Goal: Task Accomplishment & Management: Manage account settings

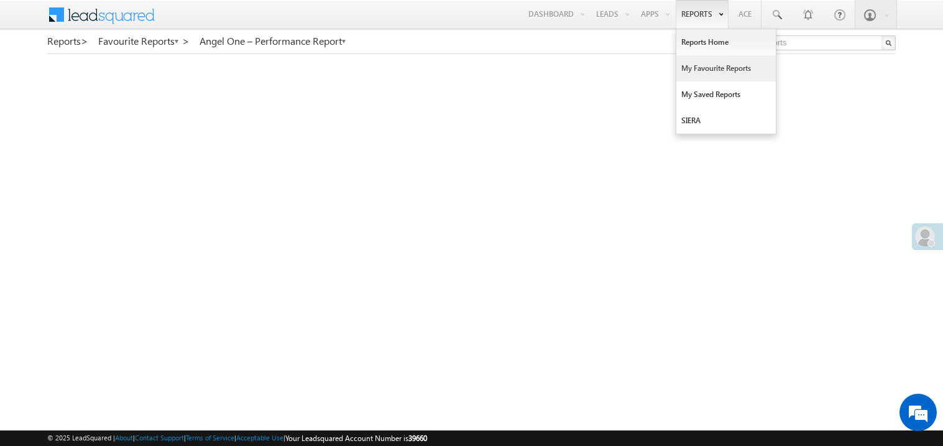
click at [690, 66] on link "My Favourite Reports" at bounding box center [725, 68] width 99 height 26
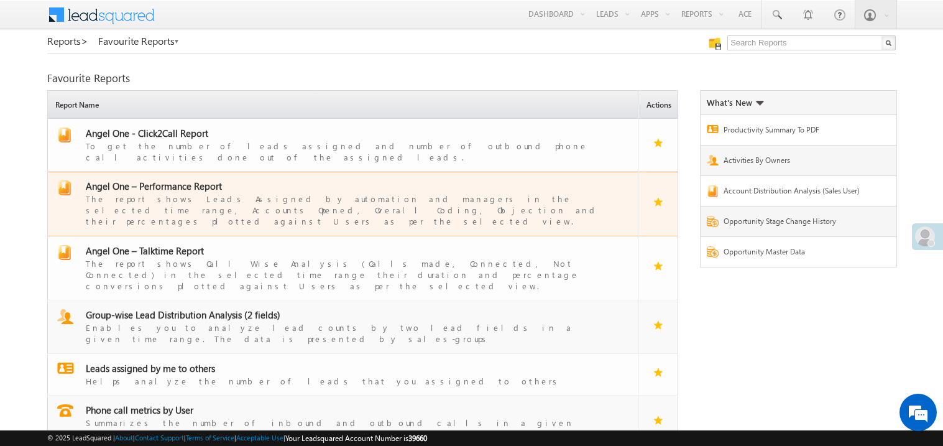
click at [171, 180] on span "Angel One – Performance Report" at bounding box center [154, 186] width 136 height 12
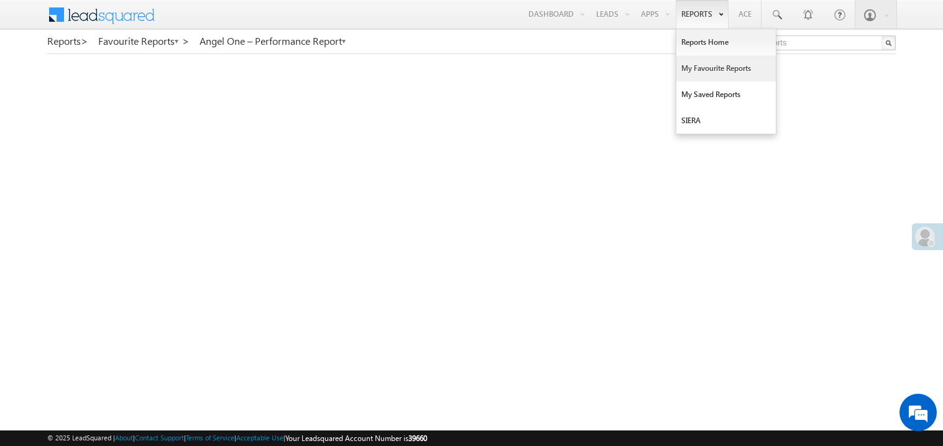
click at [694, 65] on link "My Favourite Reports" at bounding box center [725, 68] width 99 height 26
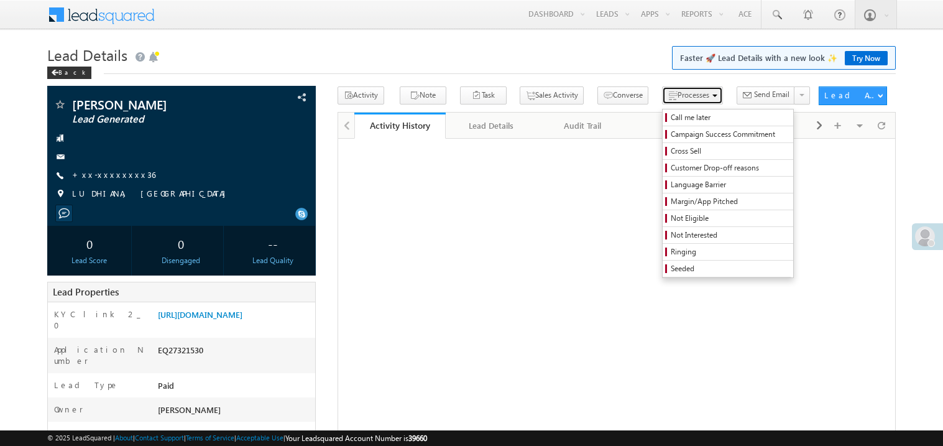
click at [677, 90] on span "Processes" at bounding box center [693, 94] width 32 height 9
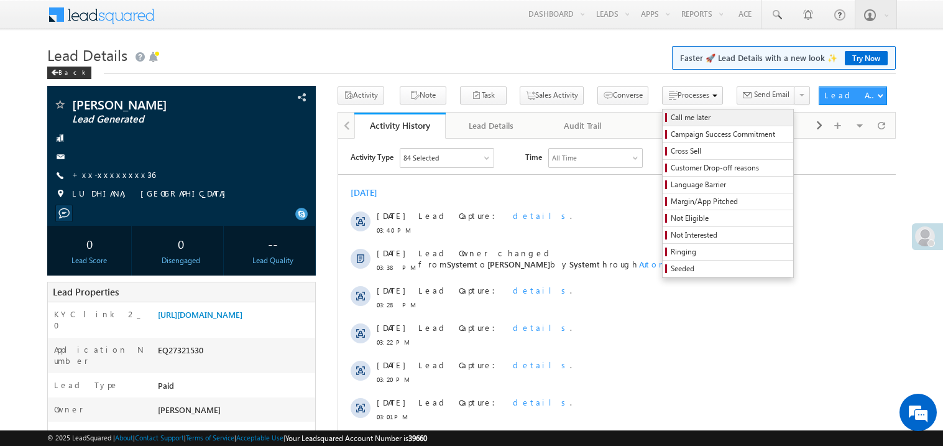
click at [671, 119] on span "Call me later" at bounding box center [730, 117] width 118 height 11
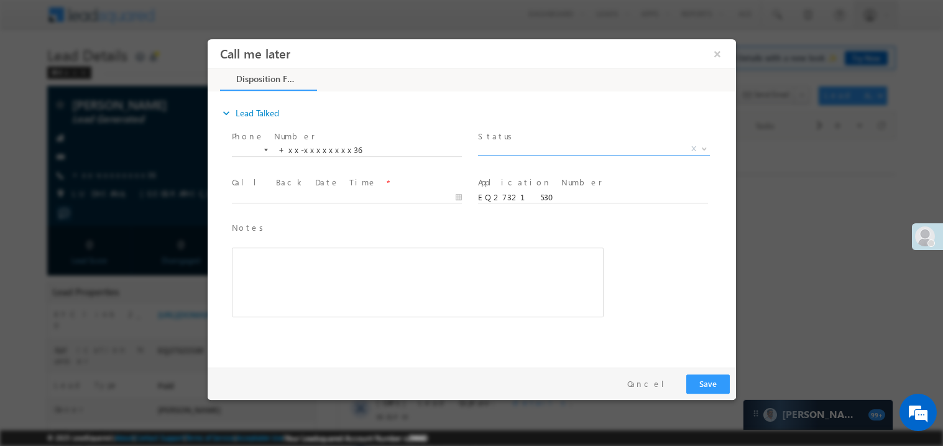
click at [502, 148] on span "X" at bounding box center [593, 148] width 232 height 12
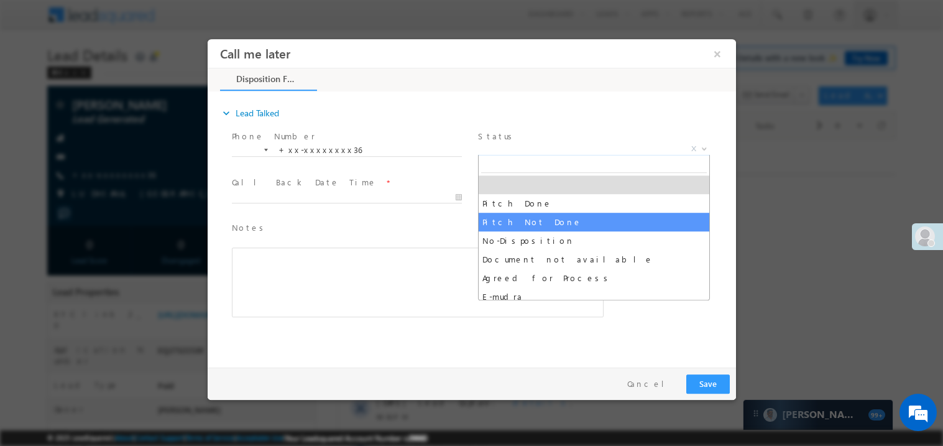
select select "Pitch Not Done"
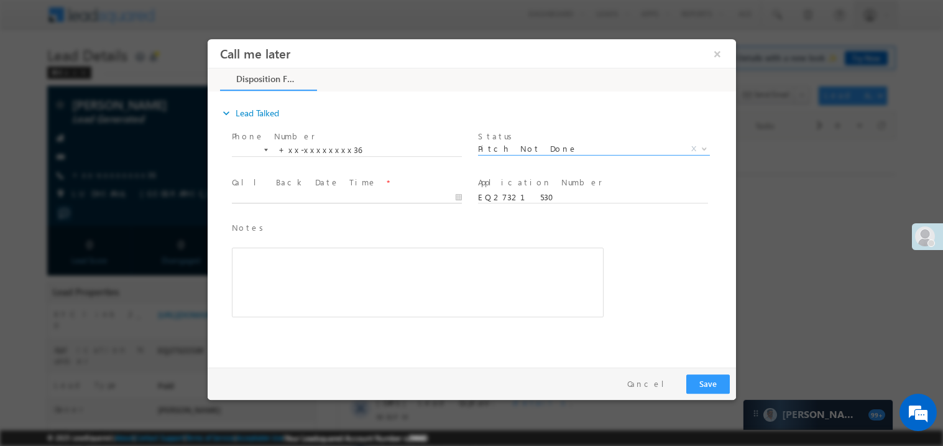
click at [282, 197] on body "Call me later ×" at bounding box center [471, 200] width 528 height 323
type input "08/17/25 4:19 PM"
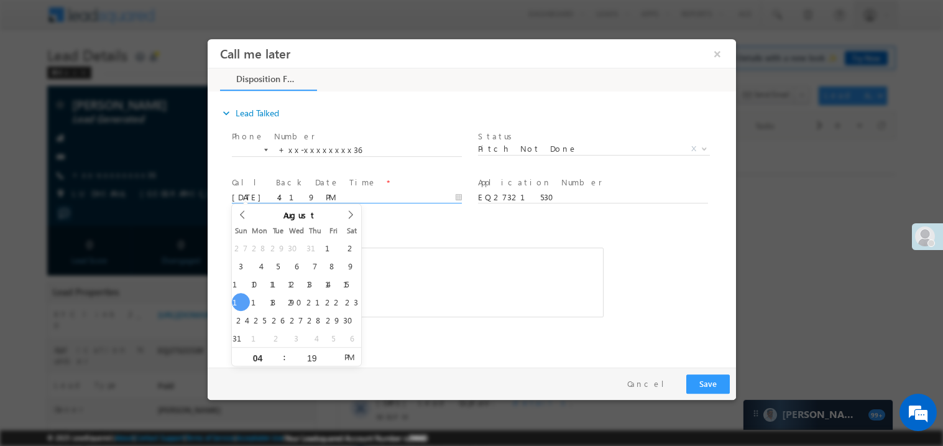
click at [483, 271] on div "Rich Text Editor, 40788eee-0fb2-11ec-a811-0adc8a9d82c2__tab1__section1__Notes__…" at bounding box center [417, 282] width 372 height 70
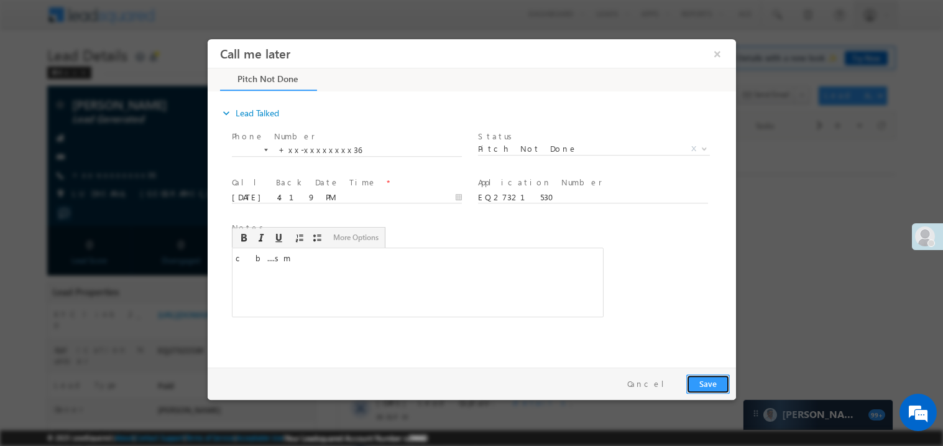
click at [703, 377] on button "Save" at bounding box center [707, 382] width 44 height 19
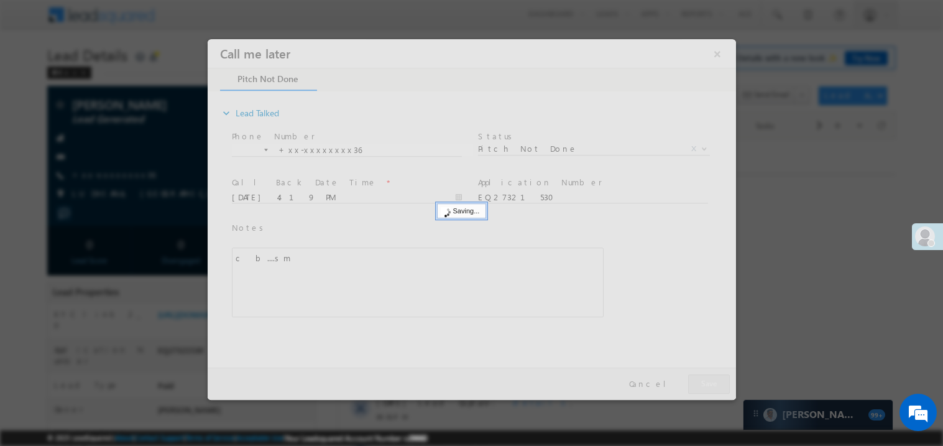
click at [703, 377] on div at bounding box center [471, 219] width 528 height 360
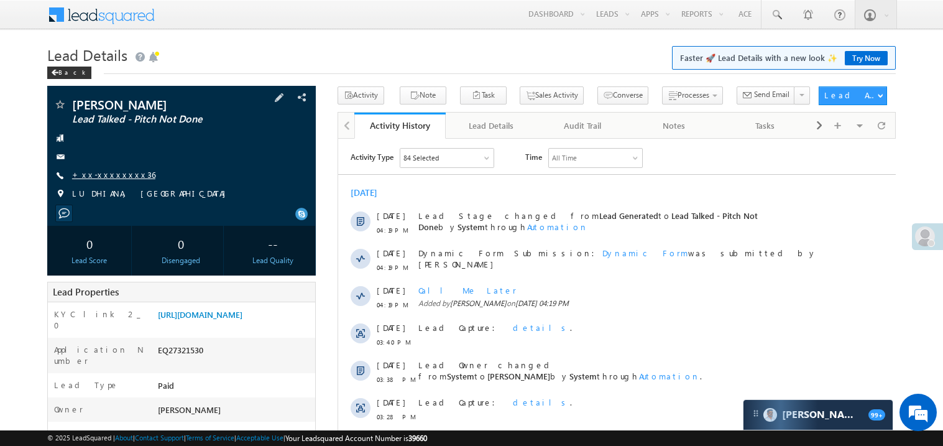
click at [124, 176] on link "+xx-xxxxxxxx36" at bounding box center [113, 174] width 83 height 11
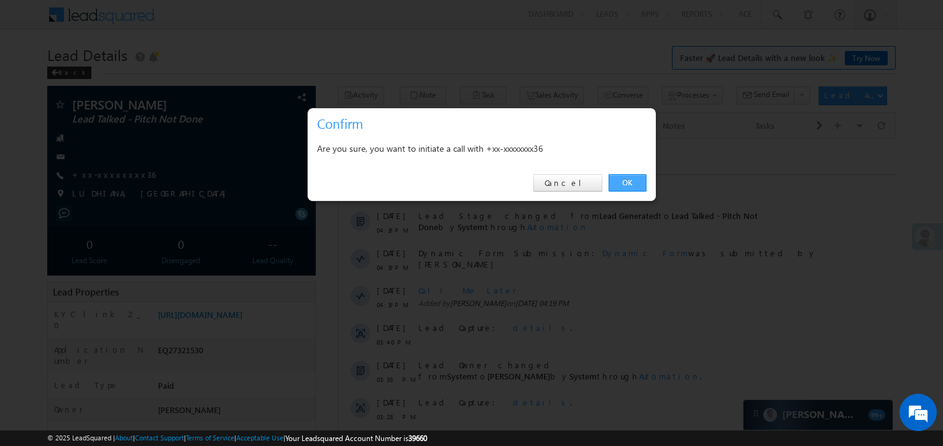
click at [624, 183] on link "OK" at bounding box center [627, 182] width 38 height 17
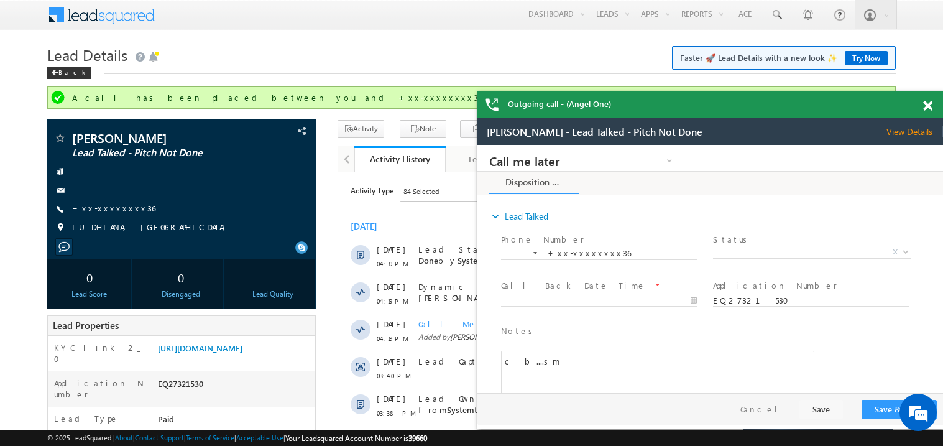
click at [927, 107] on span at bounding box center [927, 106] width 9 height 11
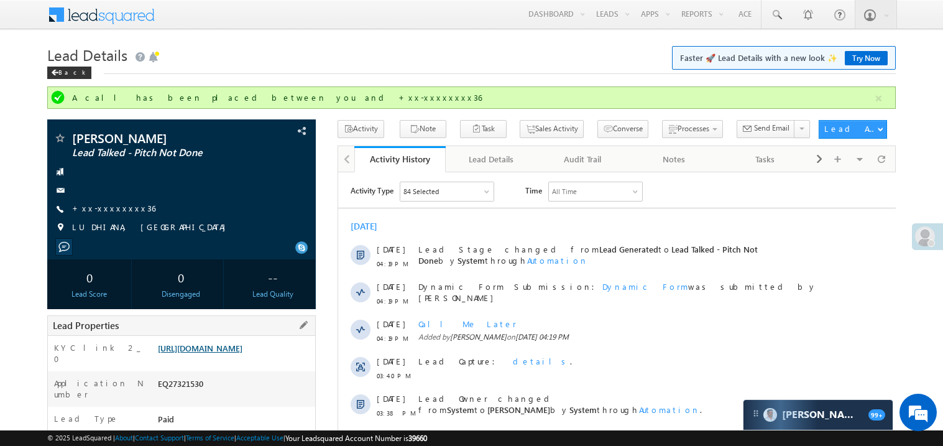
click at [229, 353] on link "https://angelbroking1-pk3em7sa.customui-test.leadsquared.com?leadId=db958930-be…" at bounding box center [200, 347] width 85 height 11
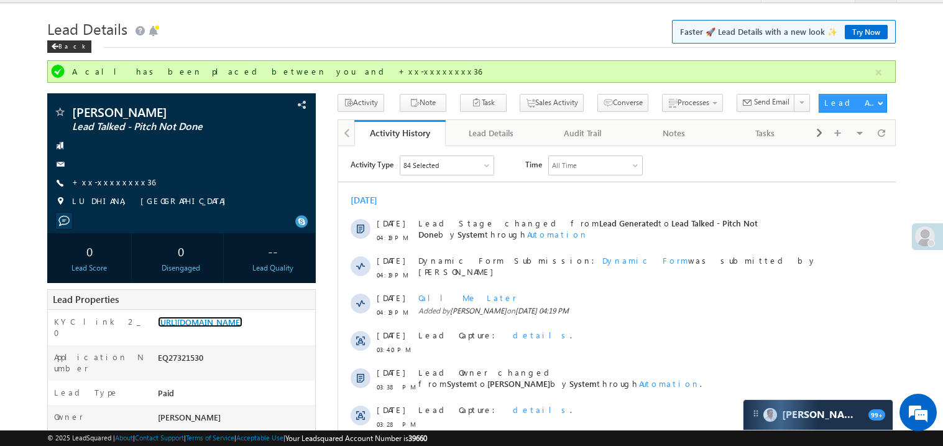
scroll to position [24, 0]
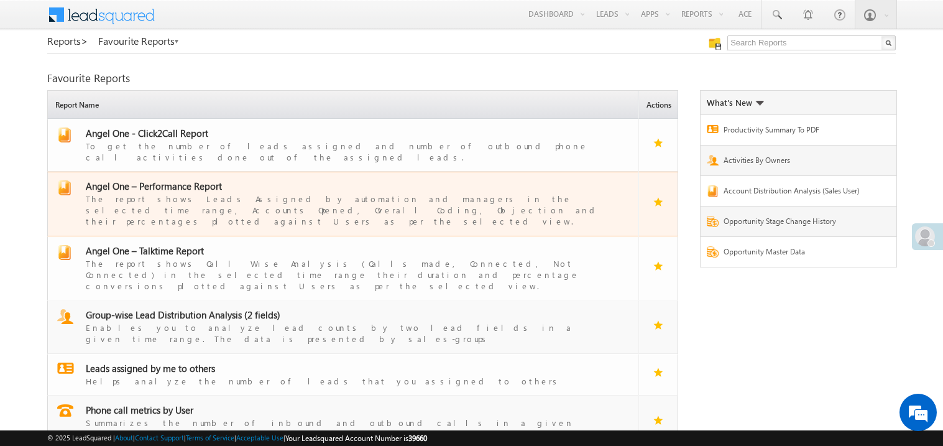
click at [173, 192] on div "The report shows Leads Assigned by automation and managers in the selected time…" at bounding box center [350, 209] width 529 height 35
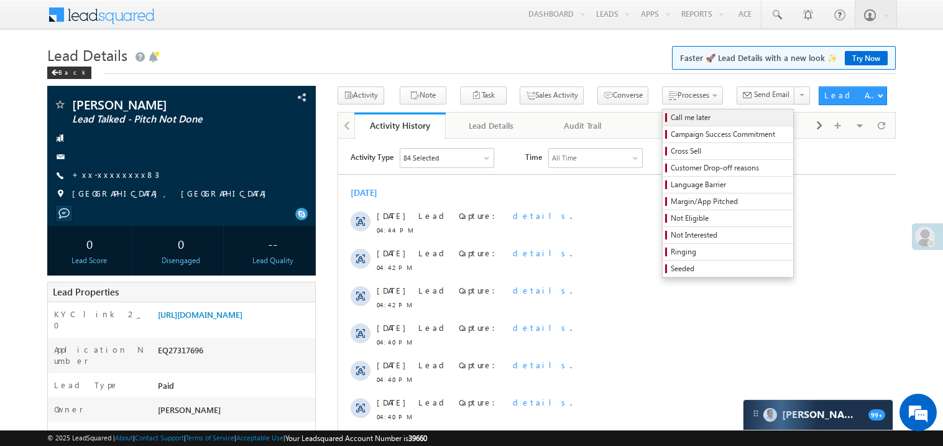
click at [671, 112] on span "Call me later" at bounding box center [730, 117] width 118 height 11
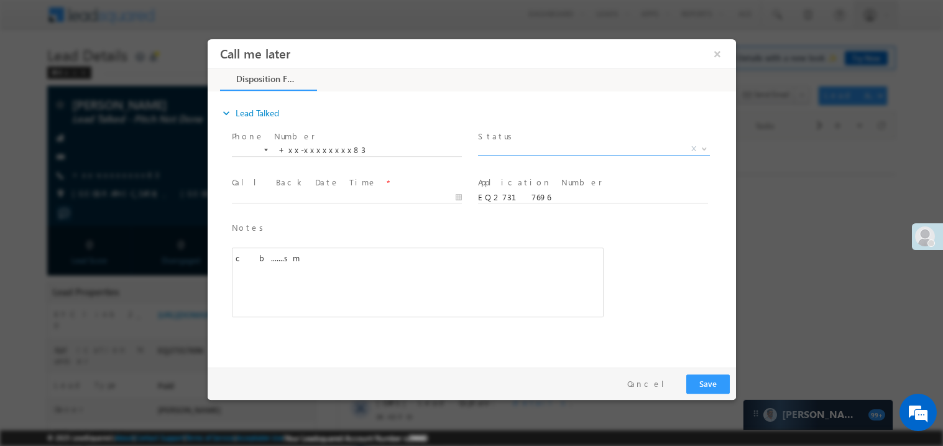
click at [525, 150] on span "X" at bounding box center [593, 148] width 232 height 12
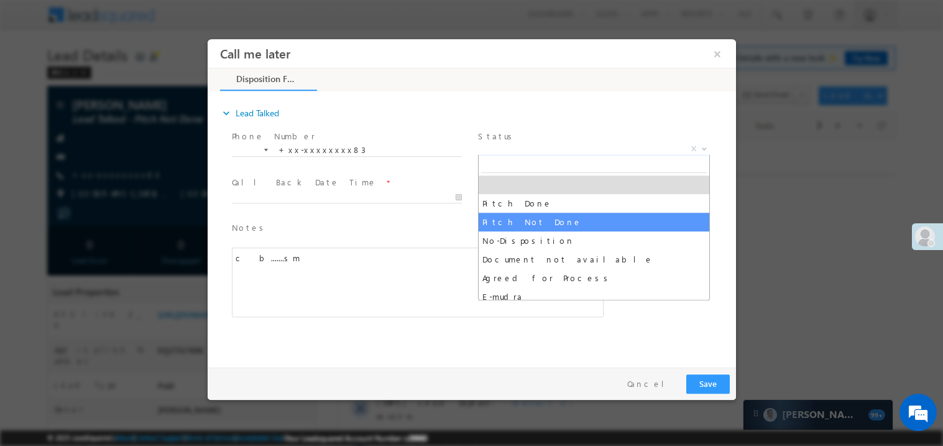
select select "Pitch Not Done"
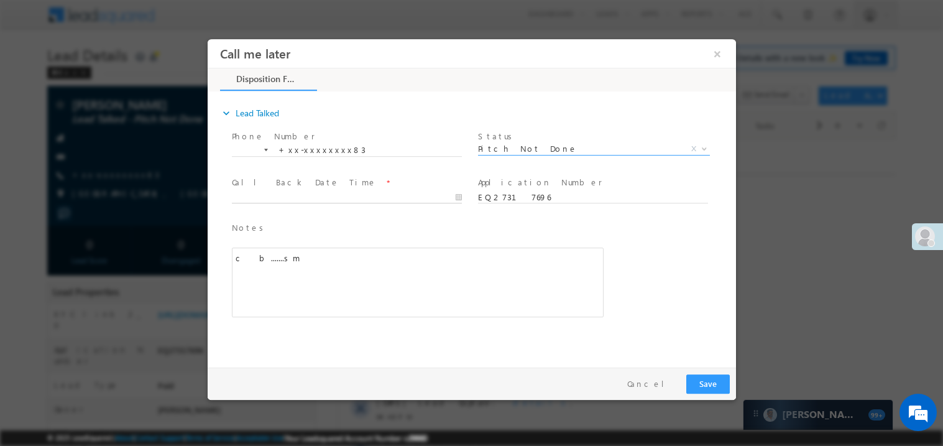
click at [277, 194] on body "Call me later ×" at bounding box center [471, 200] width 528 height 323
type input "08/17/25 4:48 PM"
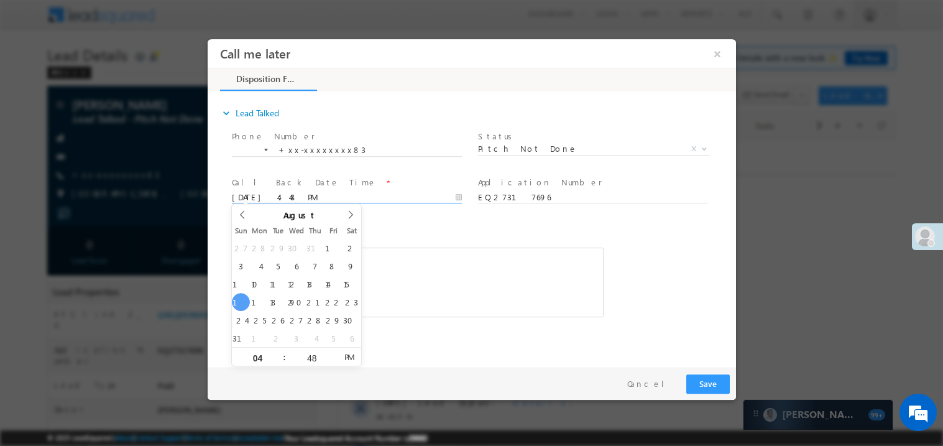
click at [433, 291] on div "c b.......sm" at bounding box center [417, 282] width 372 height 70
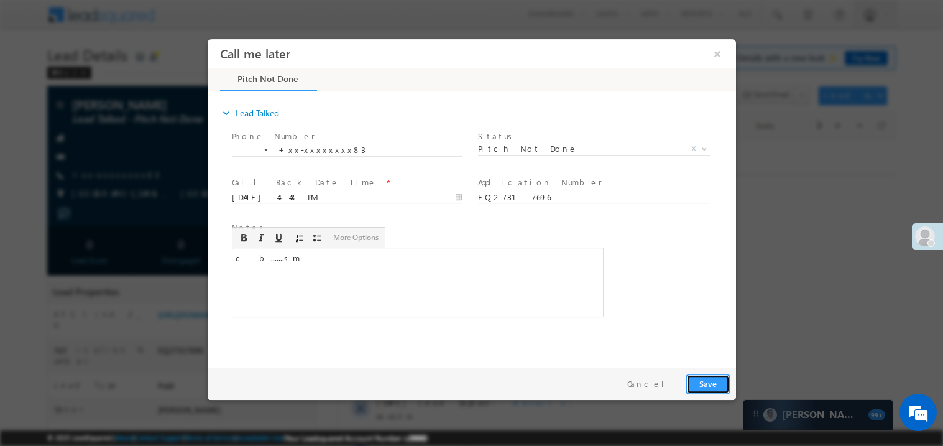
click at [702, 382] on button "Save" at bounding box center [707, 382] width 44 height 19
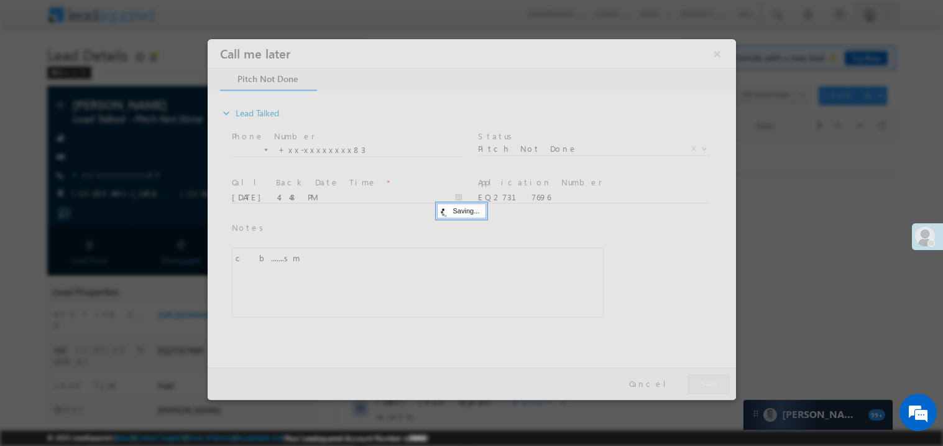
click at [702, 382] on div at bounding box center [471, 219] width 528 height 360
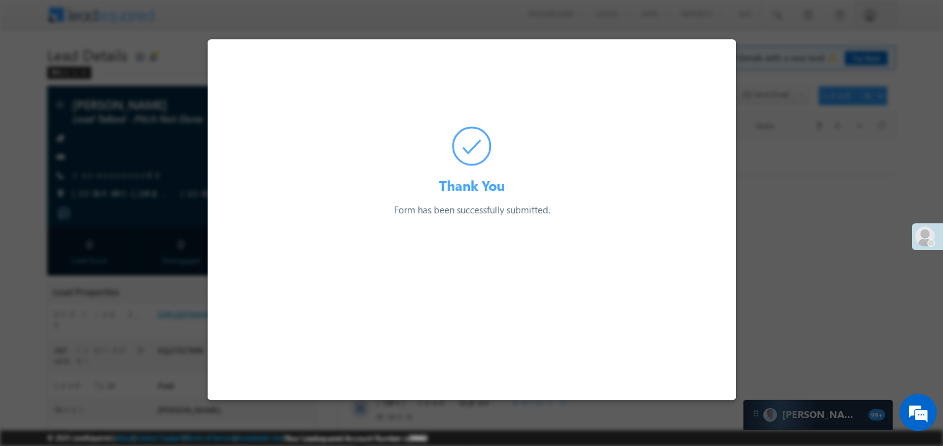
click at [149, 146] on div at bounding box center [471, 223] width 943 height 446
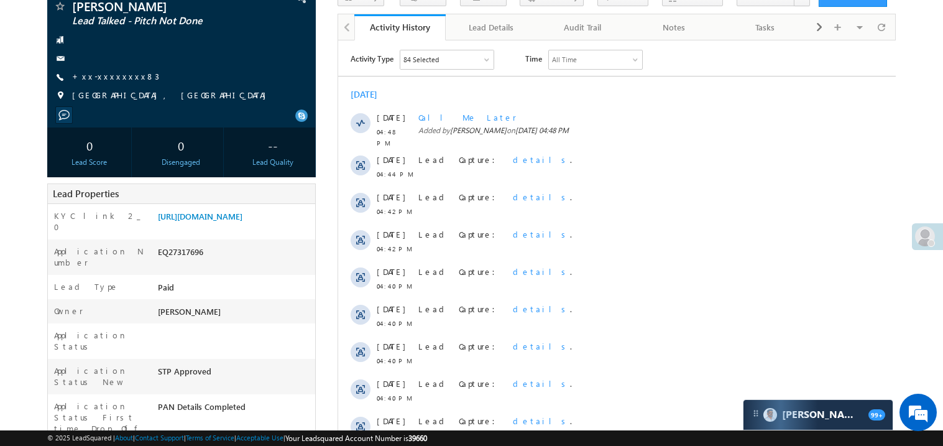
scroll to position [124, 0]
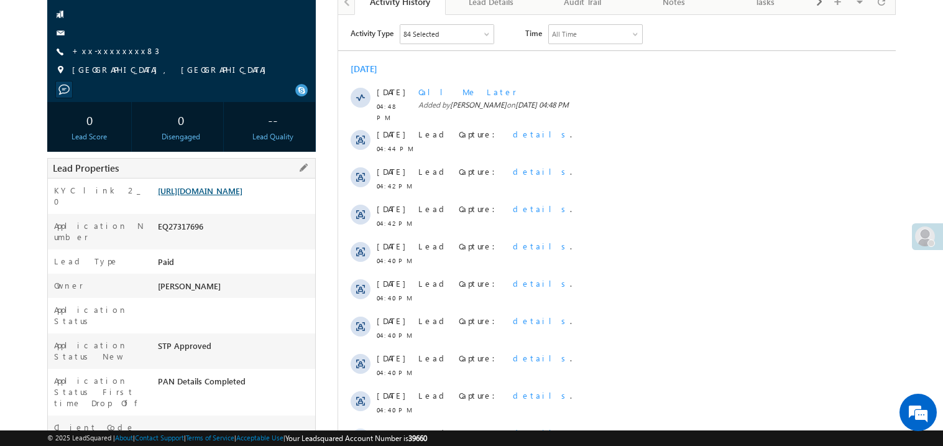
click at [221, 192] on link "[URL][DOMAIN_NAME]" at bounding box center [200, 190] width 85 height 11
